Goal: Task Accomplishment & Management: Complete application form

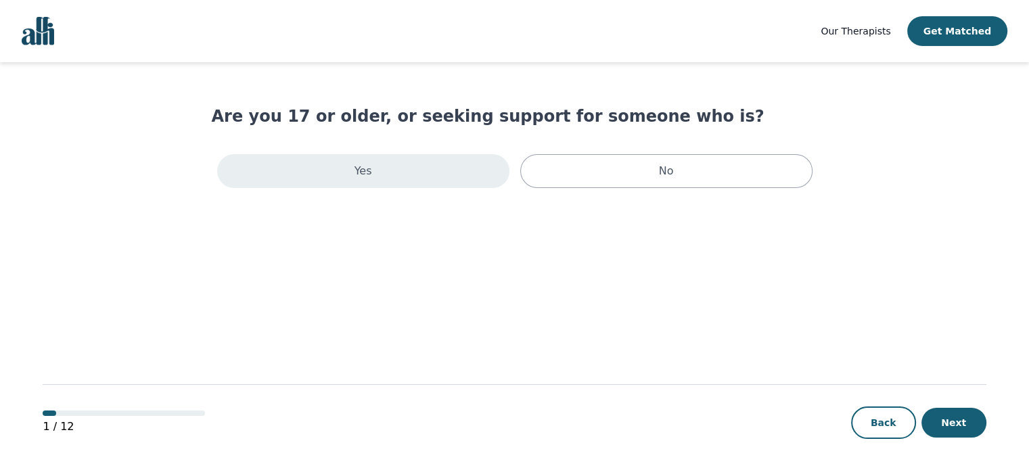
click at [360, 173] on p "Yes" at bounding box center [364, 171] width 18 height 16
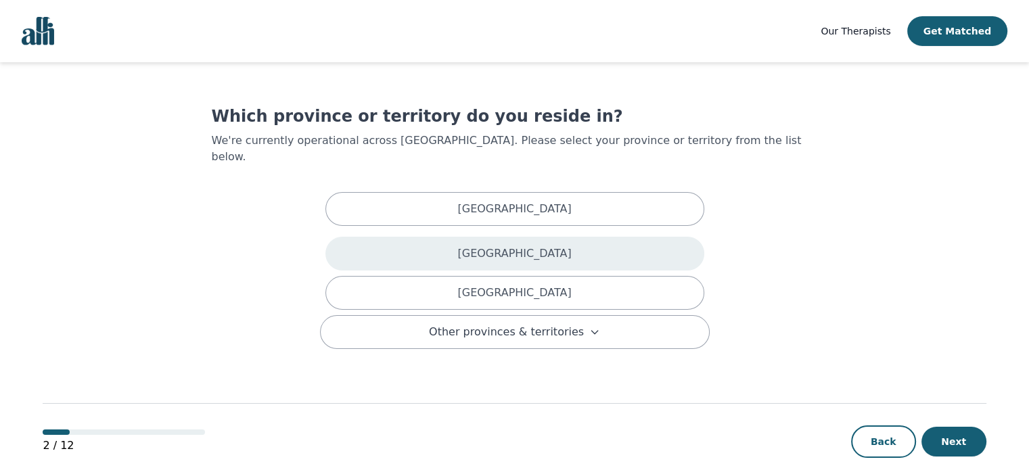
click at [365, 237] on div "[GEOGRAPHIC_DATA]" at bounding box center [514, 254] width 379 height 34
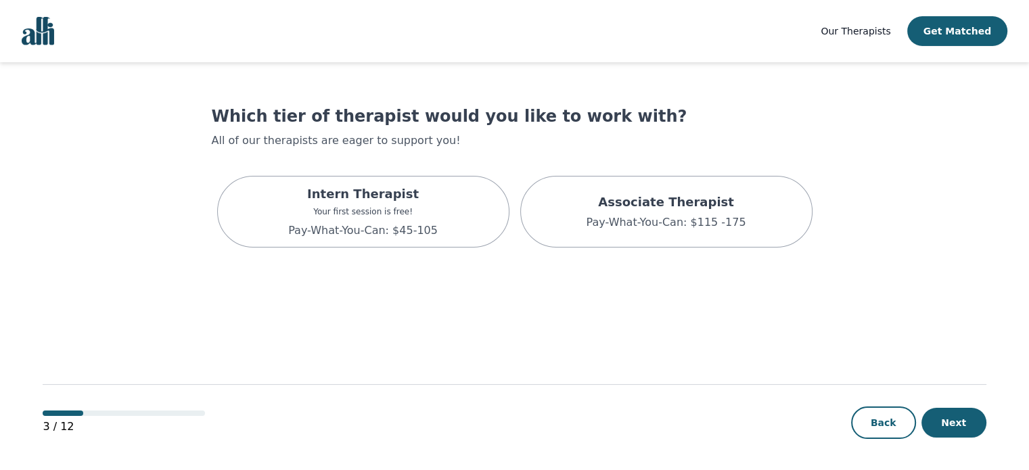
click at [365, 229] on p "Pay-What-You-Can: $45-105" at bounding box center [363, 231] width 150 height 16
